Goal: Task Accomplishment & Management: Manage account settings

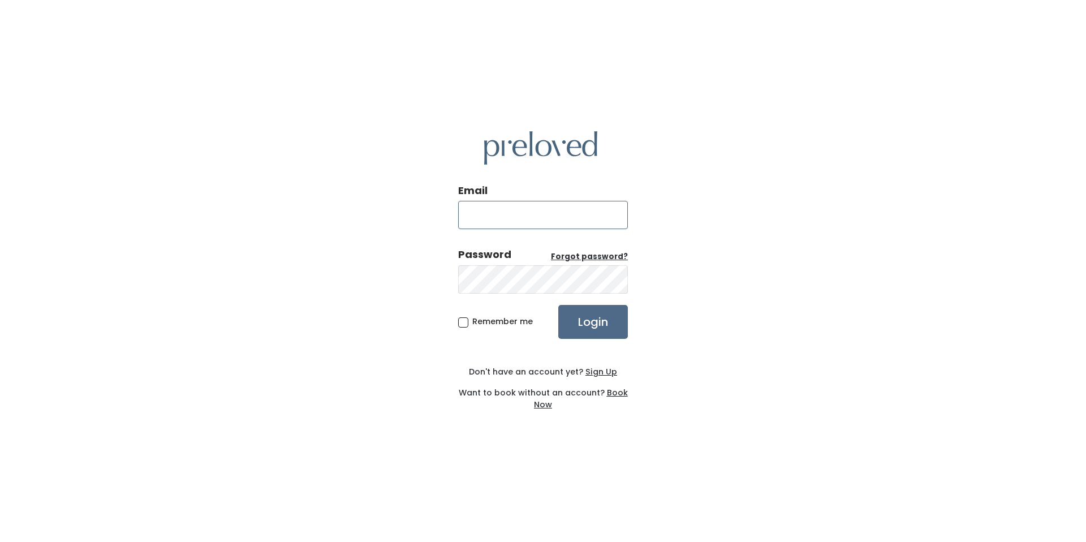
type input "[EMAIL_ADDRESS][PERSON_NAME][DOMAIN_NAME]"
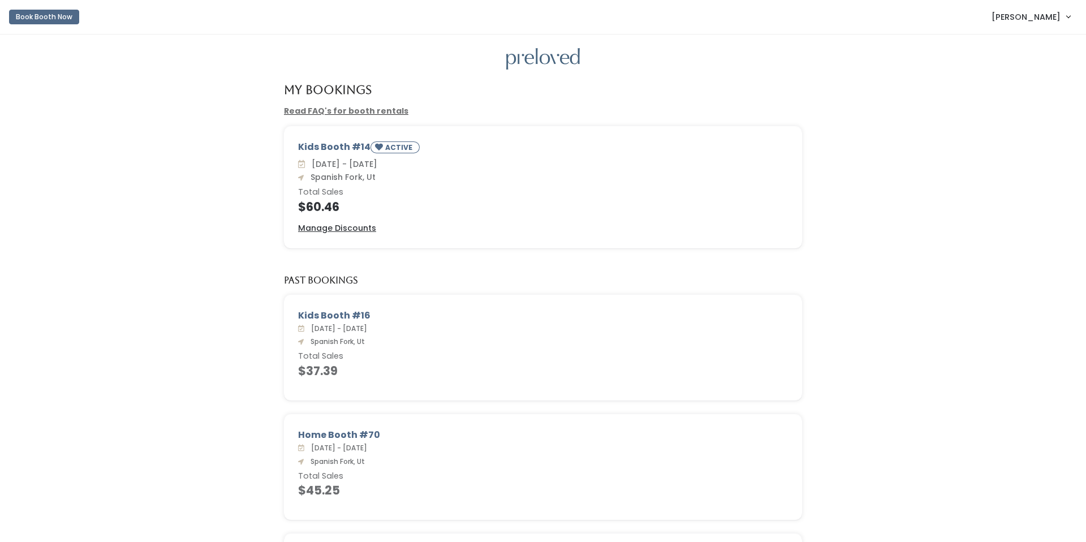
click at [1028, 19] on span "Aubriana Larsen" at bounding box center [1026, 17] width 69 height 12
click at [1014, 94] on button "Logout" at bounding box center [1030, 95] width 101 height 20
